Goal: Communication & Community: Answer question/provide support

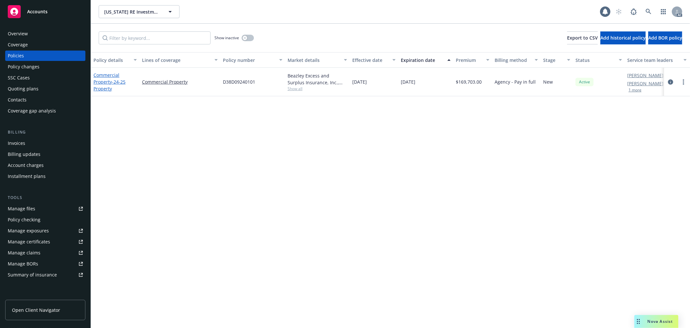
click at [118, 82] on span "- 24-25 Property" at bounding box center [110, 85] width 32 height 13
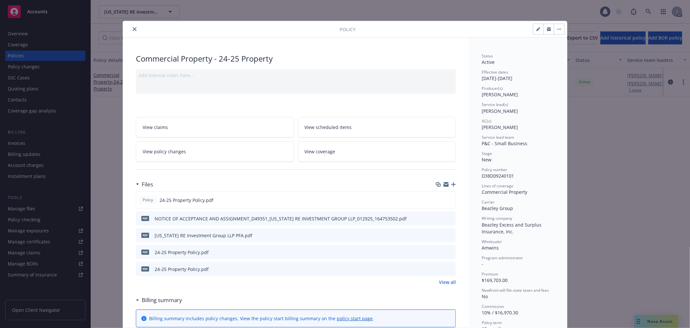
click at [440, 282] on link "View all" at bounding box center [447, 281] width 17 height 7
click at [133, 28] on icon "close" at bounding box center [135, 29] width 4 height 4
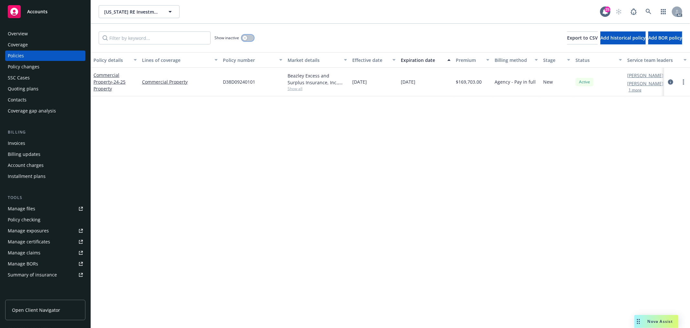
click at [248, 38] on button "button" at bounding box center [248, 38] width 12 height 6
click at [660, 318] on div "Nova Assist" at bounding box center [657, 321] width 44 height 13
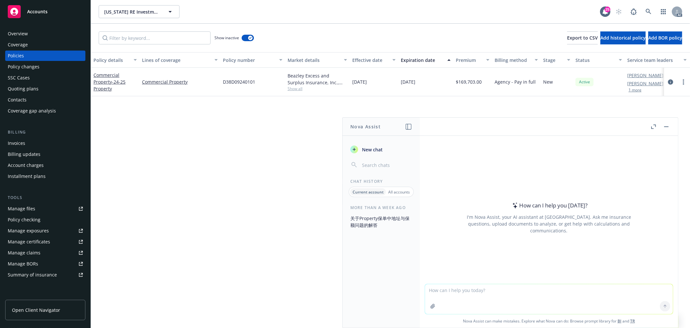
click at [601, 293] on textarea at bounding box center [549, 299] width 248 height 30
type textarea "u"
type textarea "r"
paste textarea "[PERSON_NAME] you for your help. The carrier also requested the SOV and updated…"
type textarea "润色：[PERSON_NAME] you for your help. The carrier also requested the SOV and upda…"
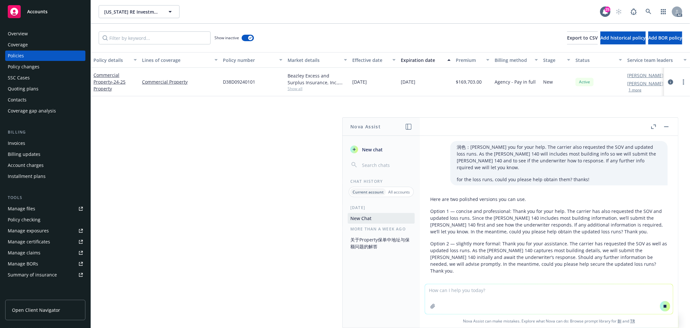
scroll to position [6, 0]
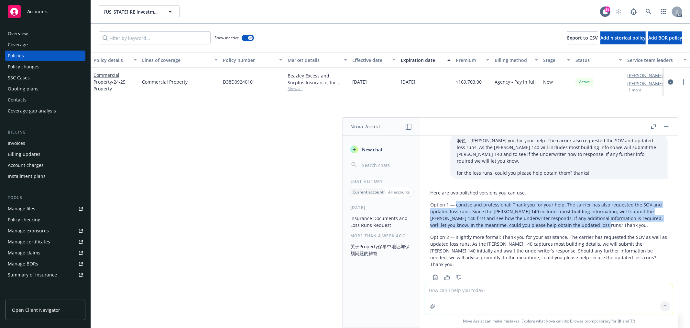
drag, startPoint x: 455, startPoint y: 198, endPoint x: 605, endPoint y: 216, distance: 150.6
click at [605, 216] on p "Option 1 — concise and professional: Thank you for your help. The carrier has a…" at bounding box center [549, 214] width 238 height 27
copy p "concise and professional: Thank you for your help. The carrier has also request…"
